Goal: Task Accomplishment & Management: Manage account settings

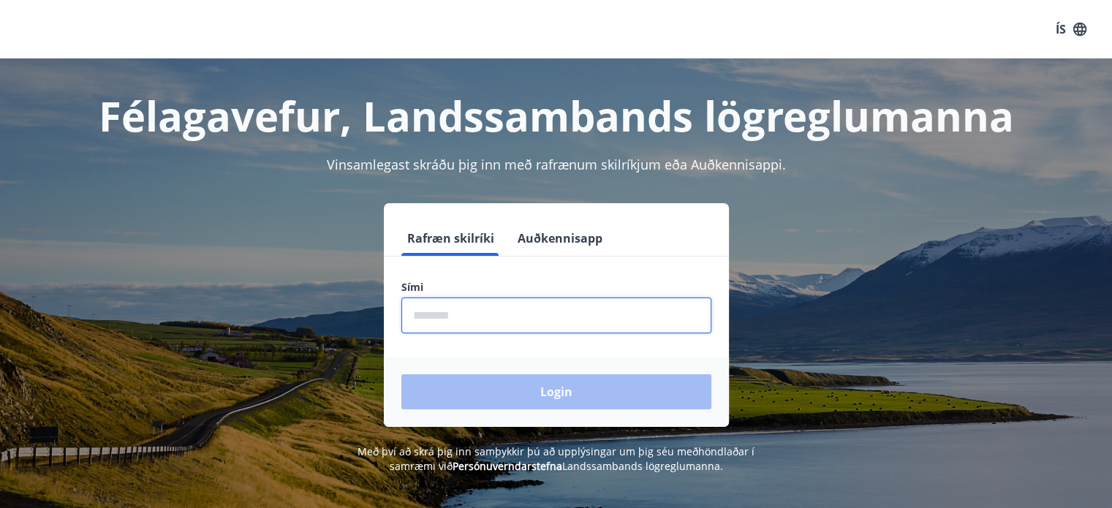
click at [509, 312] on input "phone" at bounding box center [556, 315] width 310 height 36
type input "********"
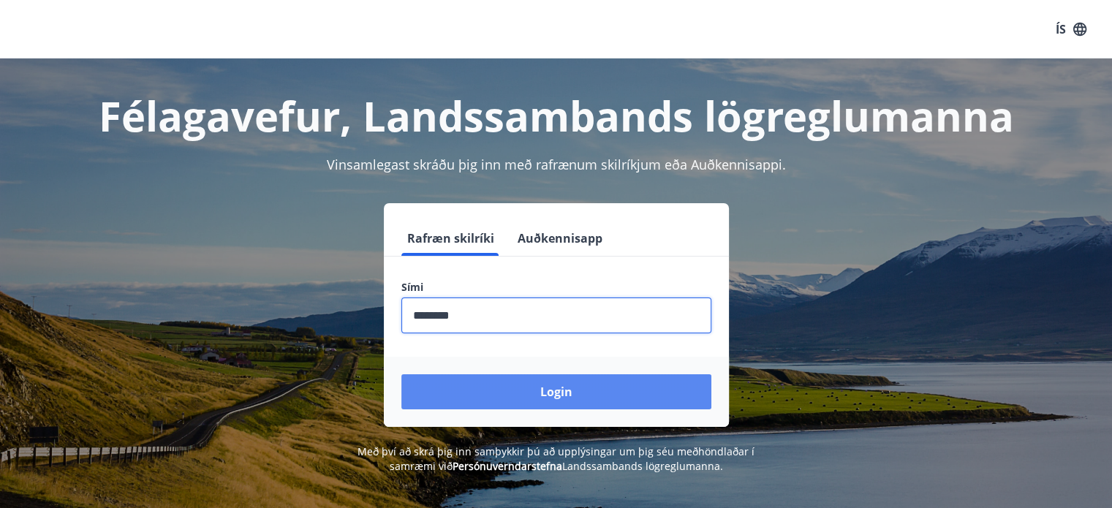
click at [573, 399] on button "Login" at bounding box center [556, 391] width 310 height 35
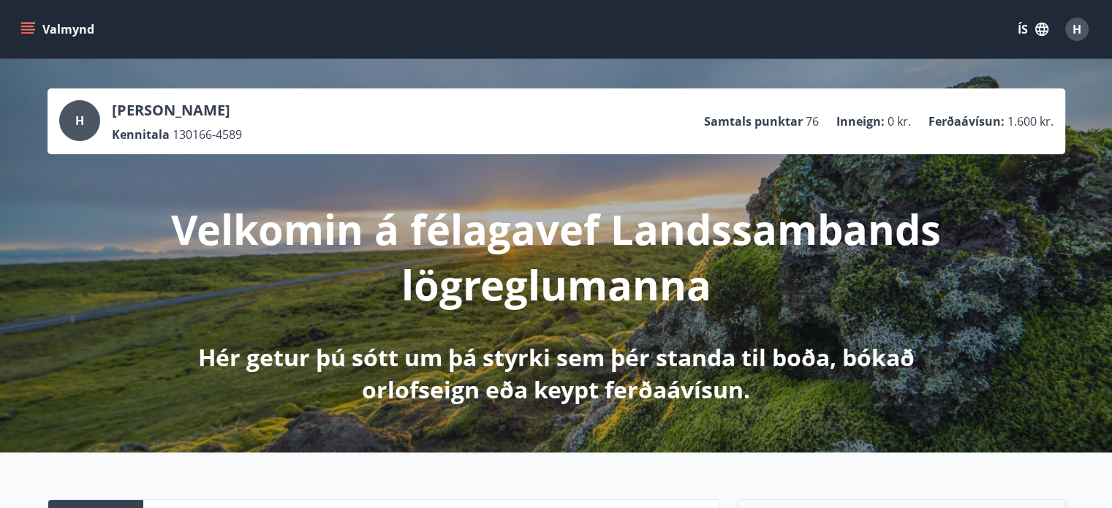
click at [29, 31] on icon "menu" at bounding box center [27, 29] width 15 height 15
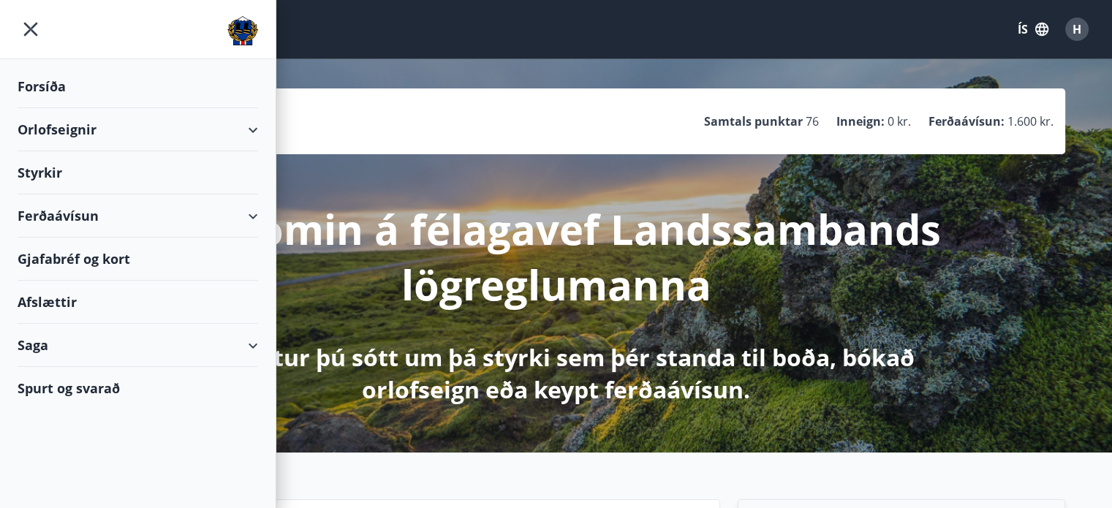
click at [254, 132] on div "Orlofseignir" at bounding box center [138, 129] width 240 height 43
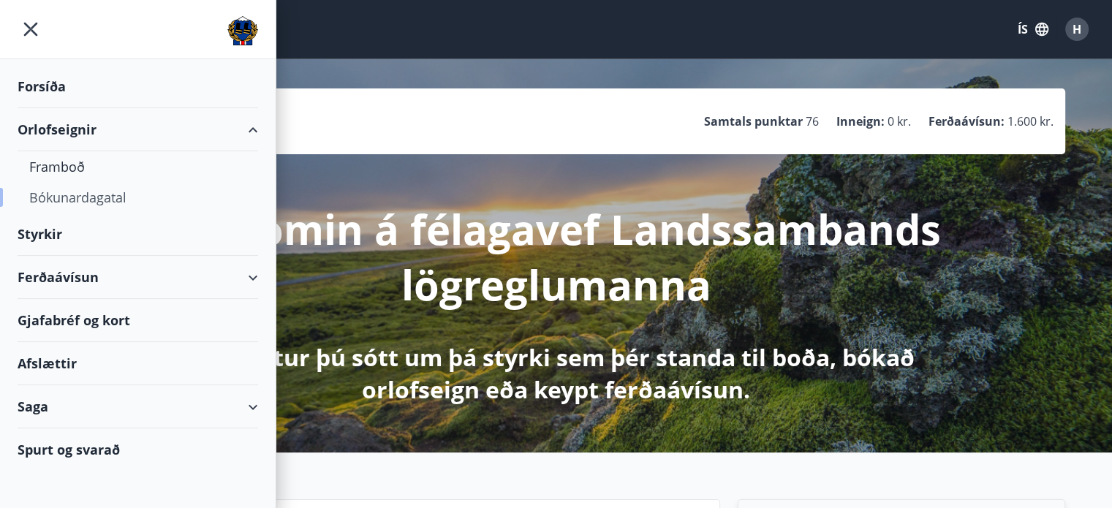
click at [94, 195] on div "Bókunardagatal" at bounding box center [137, 197] width 217 height 31
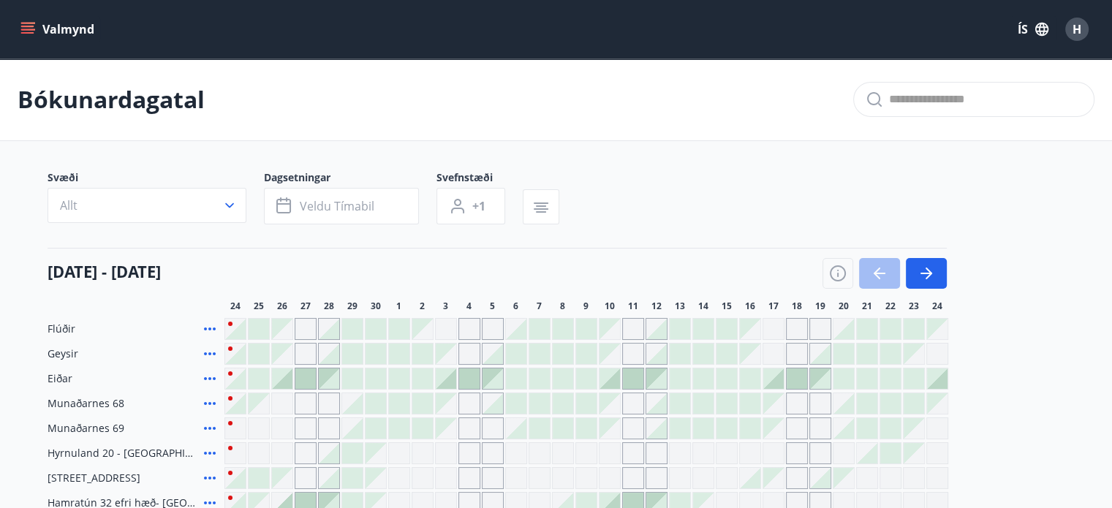
click at [1031, 24] on button "ÍS" at bounding box center [1032, 29] width 47 height 26
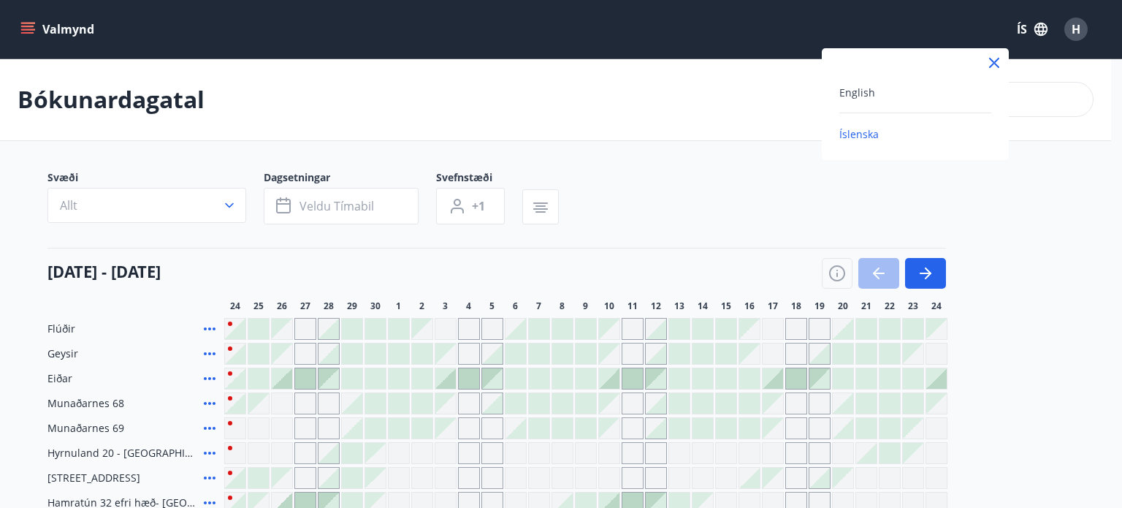
click at [1081, 27] on div at bounding box center [561, 254] width 1122 height 508
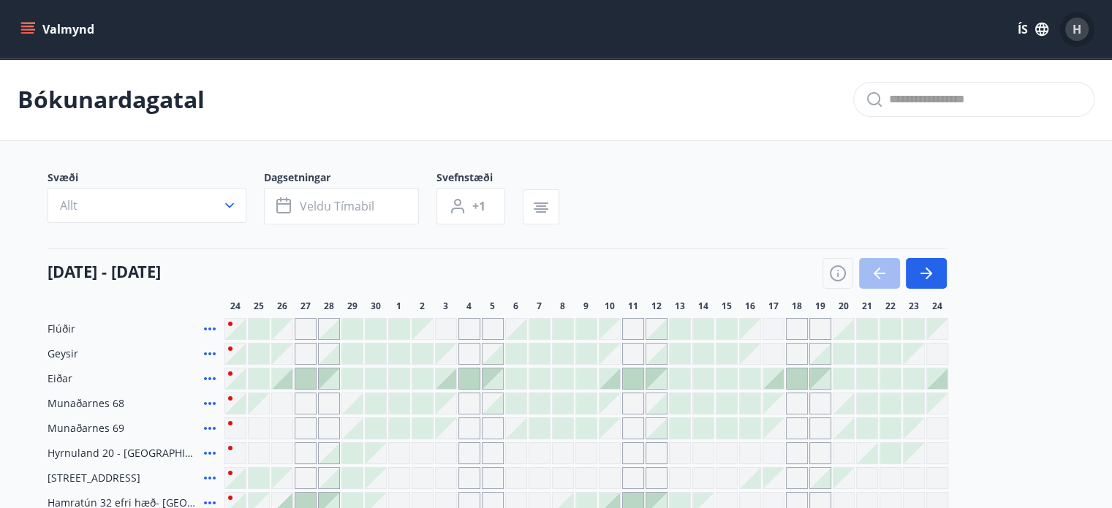
click at [1079, 28] on span "H" at bounding box center [1076, 29] width 9 height 16
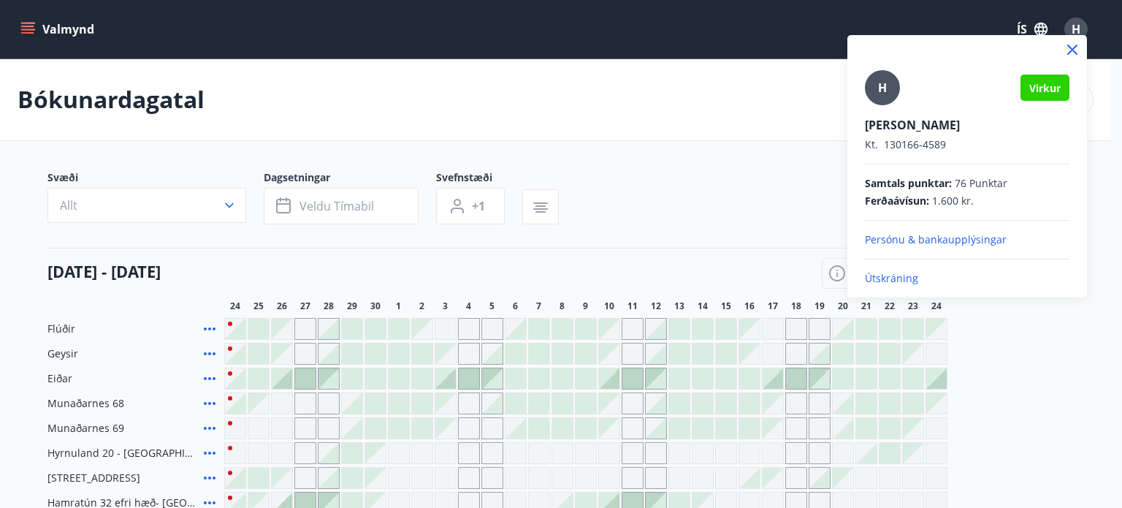
click at [905, 276] on p "Útskráning" at bounding box center [967, 278] width 205 height 15
